Goal: Information Seeking & Learning: Check status

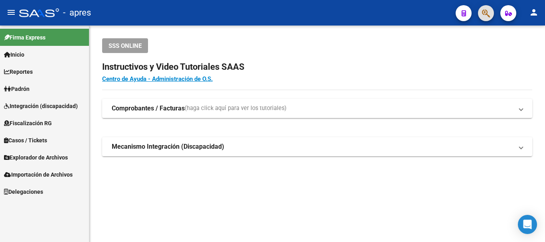
click at [484, 8] on span "button" at bounding box center [486, 13] width 8 height 16
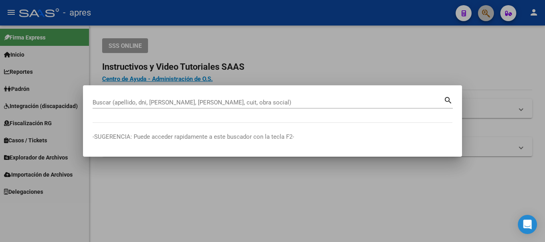
paste input "20413978190"
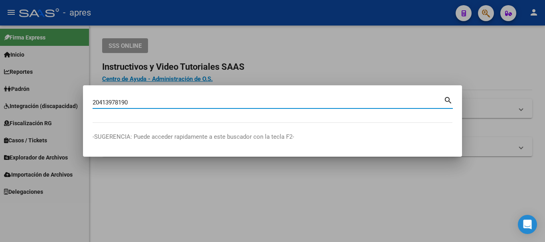
type input "20413978190"
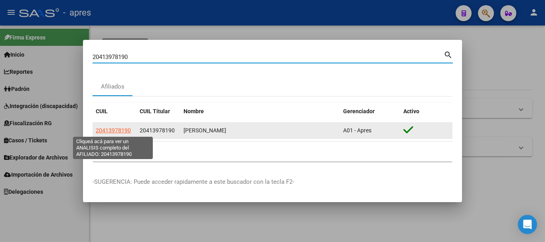
click at [117, 131] on span "20413978190" at bounding box center [113, 130] width 35 height 6
type textarea "20413978190"
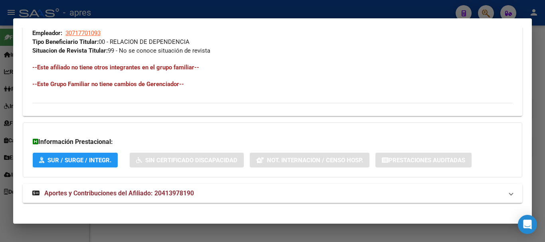
scroll to position [419, 0]
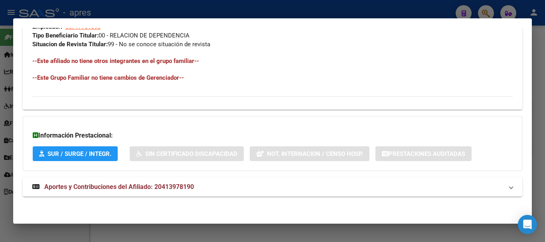
click at [171, 189] on span "Aportes y Contribuciones del Afiliado: 20413978190" at bounding box center [118, 187] width 149 height 8
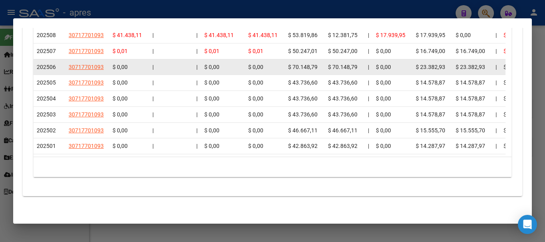
scroll to position [778, 0]
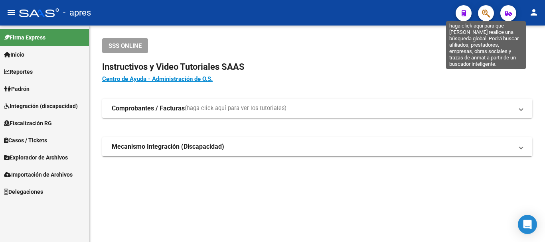
click at [488, 17] on icon "button" at bounding box center [486, 13] width 8 height 9
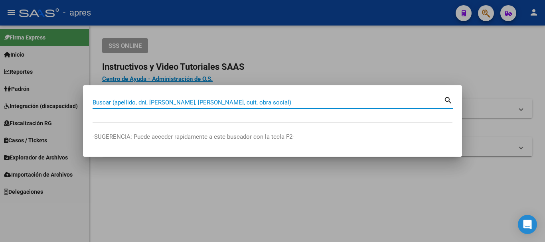
click at [256, 104] on div "Buscar (apellido, dni, [PERSON_NAME], [PERSON_NAME], cuit, obra social)" at bounding box center [267, 102] width 351 height 12
click at [256, 104] on input "Buscar (apellido, dni, [PERSON_NAME], [PERSON_NAME], cuit, obra social)" at bounding box center [267, 102] width 351 height 7
paste input "27383692755"
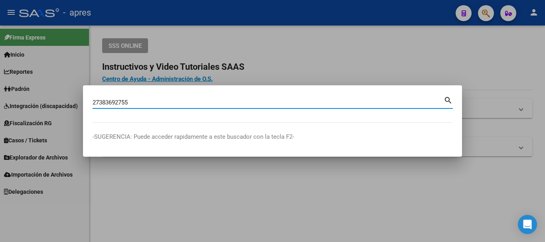
type input "27383692755"
